Goal: Information Seeking & Learning: Learn about a topic

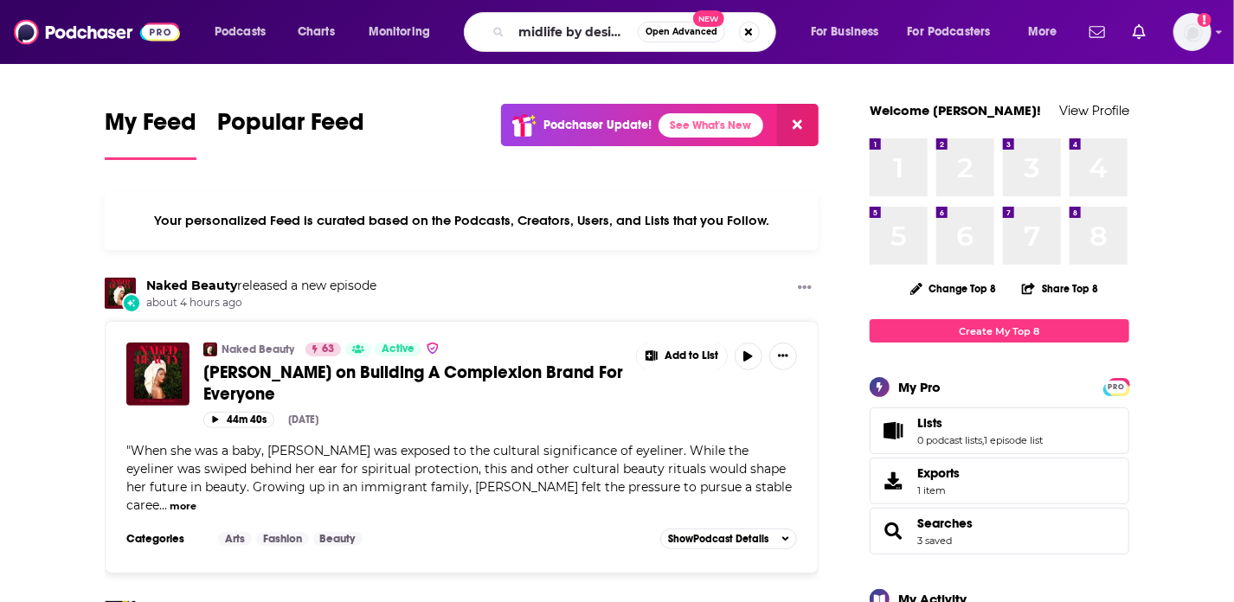
type input "midlife by design"
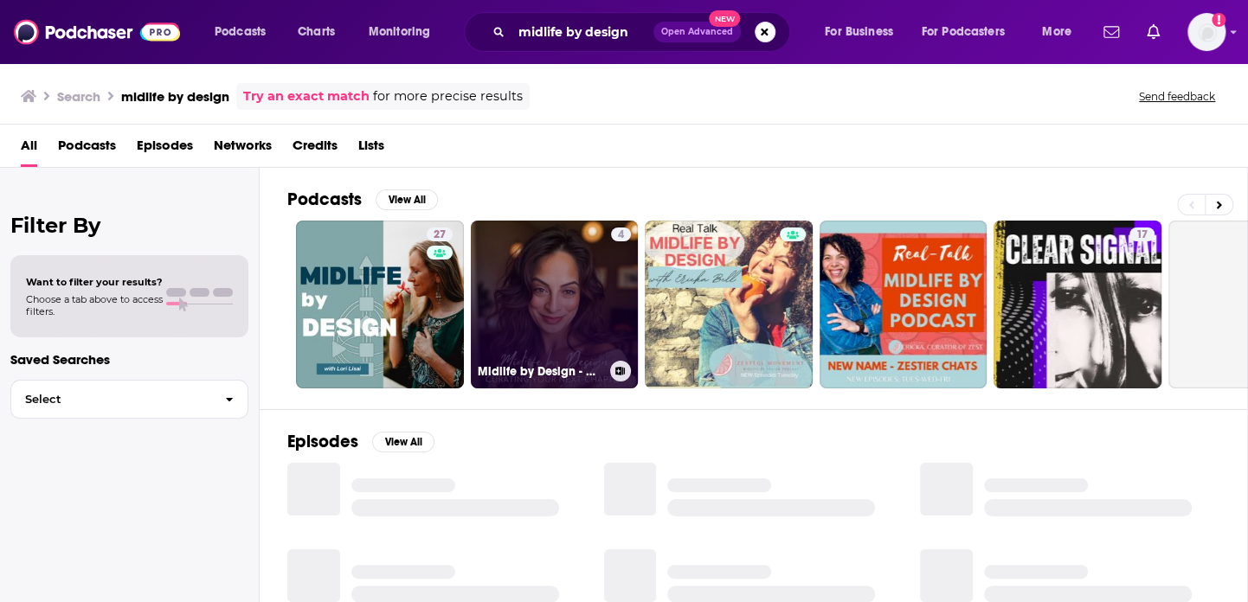
click at [538, 318] on link "4 Midlife by Design - Curating Your Next Chapter" at bounding box center [555, 305] width 168 height 168
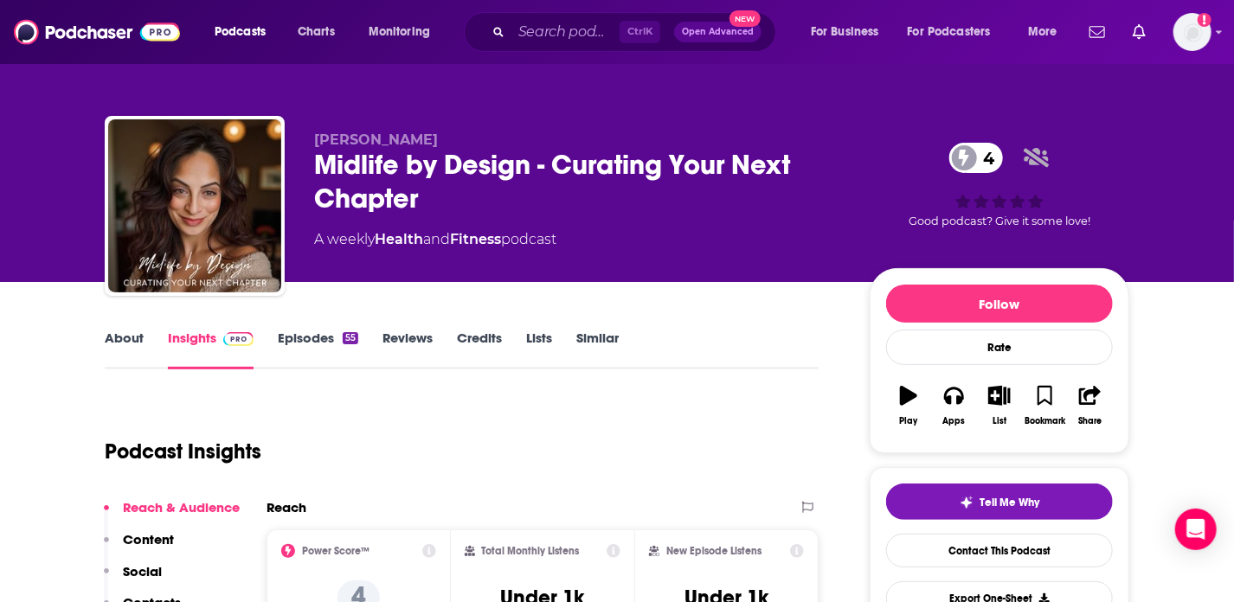
click at [383, 423] on div "Podcast Insights" at bounding box center [455, 441] width 700 height 88
